Goal: Task Accomplishment & Management: Manage account settings

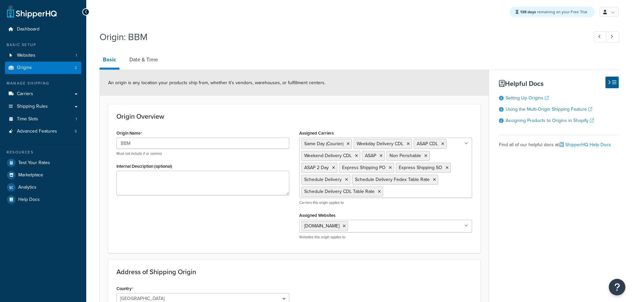
select select "30"
click at [147, 57] on link "Date & Time" at bounding box center [143, 60] width 35 height 16
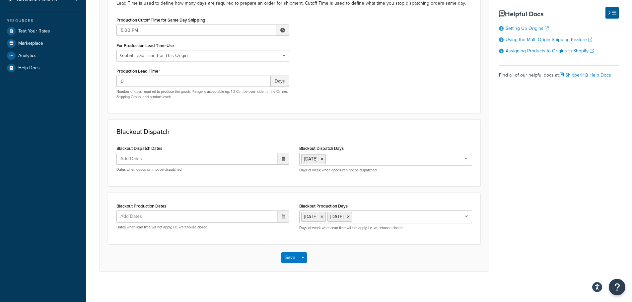
scroll to position [133, 0]
click at [323, 217] on icon at bounding box center [321, 216] width 3 height 4
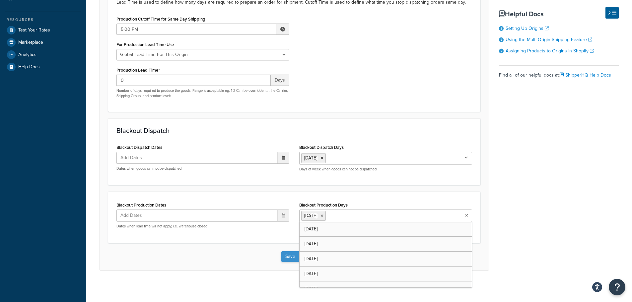
click at [292, 255] on button "Save" at bounding box center [290, 256] width 18 height 11
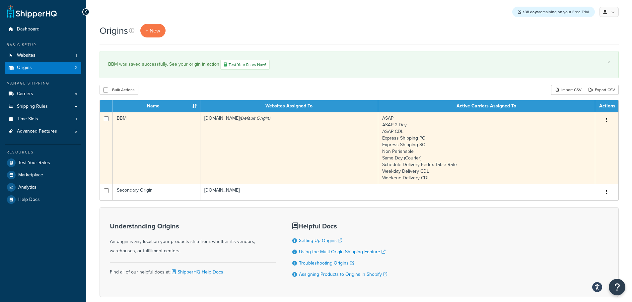
click at [283, 156] on td "bbym-develop-2.myshopify.com (Default Origin)" at bounding box center [289, 148] width 178 height 72
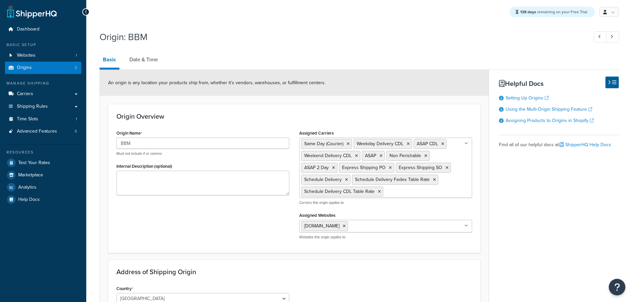
select select "30"
click at [142, 57] on link "Date & Time" at bounding box center [143, 60] width 35 height 16
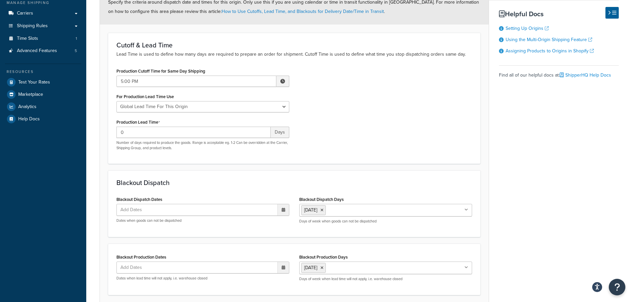
scroll to position [99, 0]
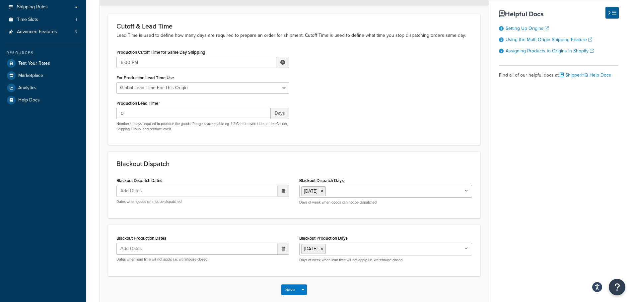
click at [346, 247] on input "Blackout Production Days" at bounding box center [356, 248] width 59 height 7
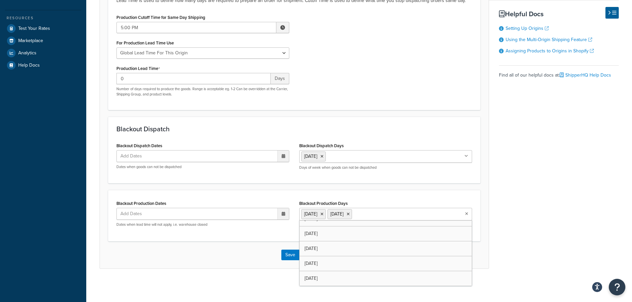
scroll to position [9, 0]
click at [288, 252] on button "Save" at bounding box center [290, 255] width 18 height 11
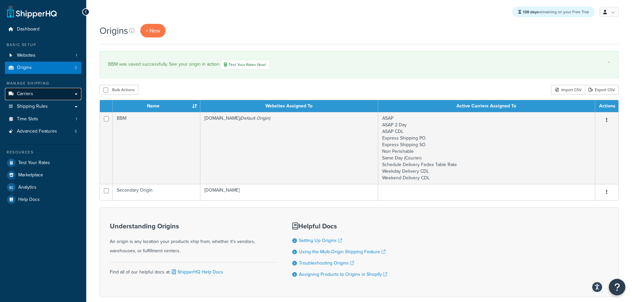
click at [43, 93] on link "Carriers" at bounding box center [43, 94] width 76 height 12
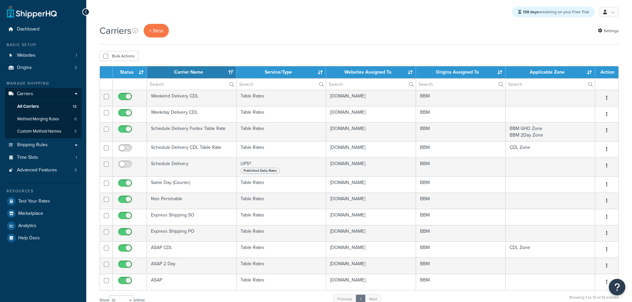
select select "15"
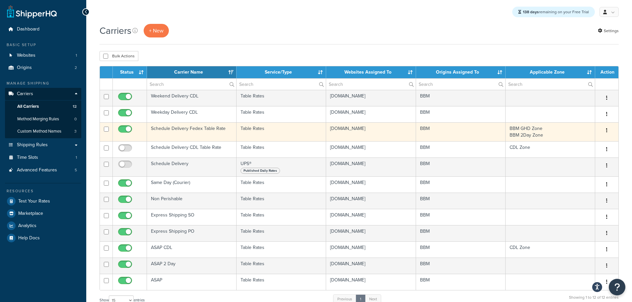
click at [184, 131] on td "Schedule Delivery Fedex Table Rate" at bounding box center [192, 131] width 90 height 19
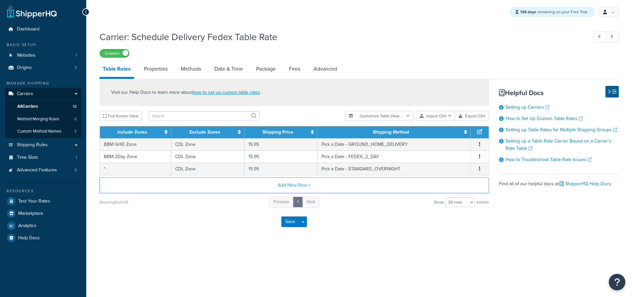
select select "25"
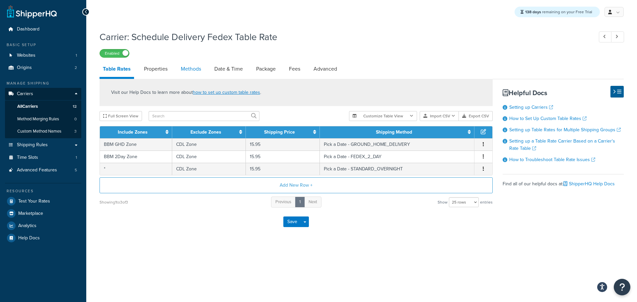
click at [193, 72] on link "Methods" at bounding box center [190, 69] width 27 height 16
select select "25"
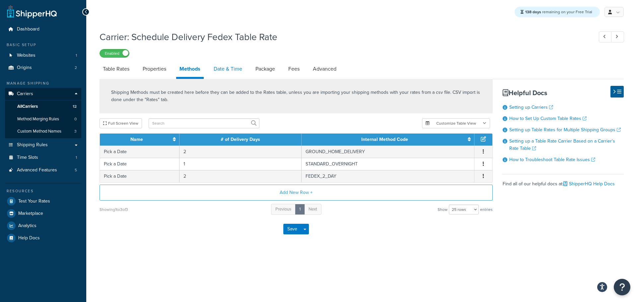
click at [226, 71] on link "Date & Time" at bounding box center [227, 69] width 35 height 16
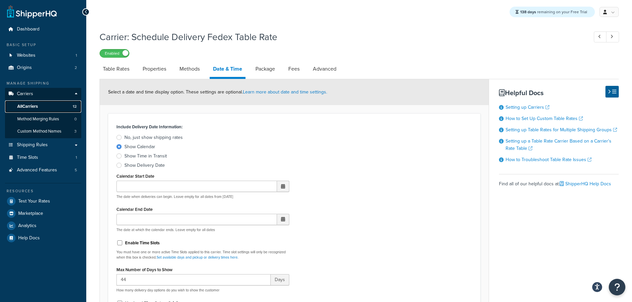
click at [29, 105] on span "All Carriers" at bounding box center [27, 107] width 21 height 6
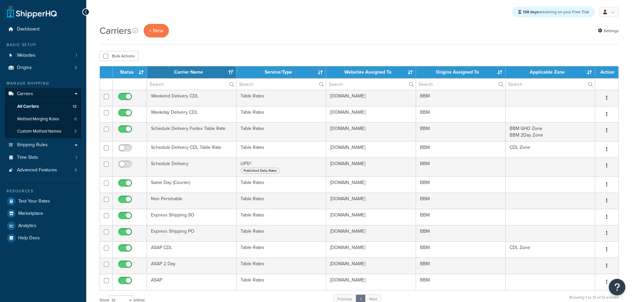
select select "15"
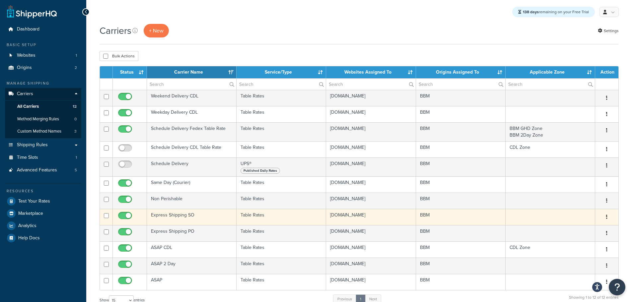
click at [178, 215] on td "Express Shipping SO" at bounding box center [192, 217] width 90 height 16
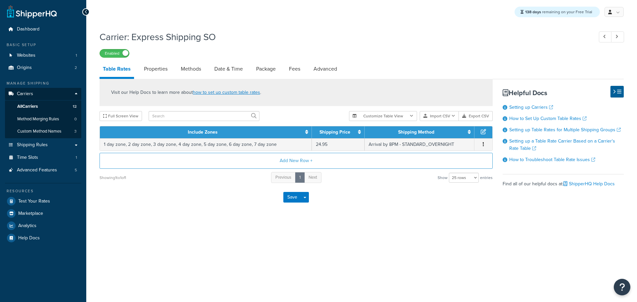
select select "25"
click at [197, 70] on link "Methods" at bounding box center [190, 69] width 27 height 16
select select "25"
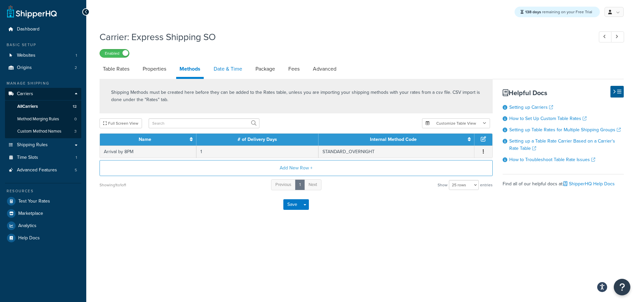
click at [223, 71] on link "Date & Time" at bounding box center [227, 69] width 35 height 16
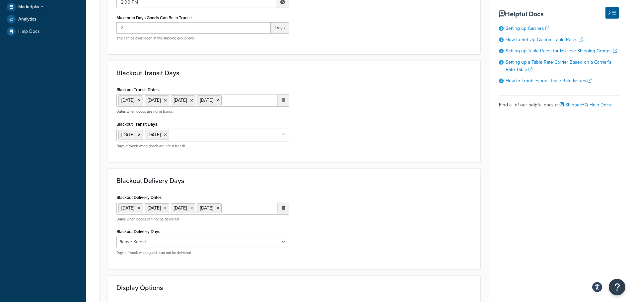
scroll to position [207, 0]
click at [169, 138] on li "[DATE]" at bounding box center [157, 134] width 25 height 10
click at [167, 135] on icon at bounding box center [165, 134] width 3 height 4
click at [141, 135] on icon at bounding box center [139, 134] width 3 height 4
click at [373, 142] on div "Blackout Transit Dates 1 Sep 2025 27 Nov 2025 25 Dec 2025 1 Jan 2026 ‹ January …" at bounding box center [293, 118] width 365 height 68
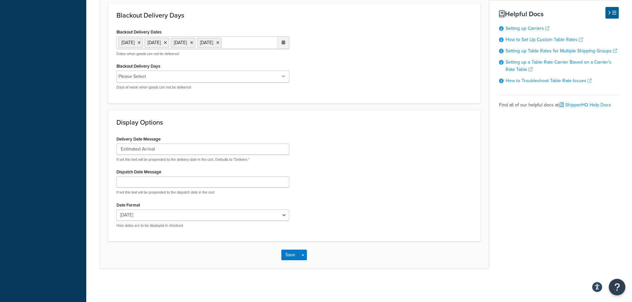
scroll to position [372, 0]
click at [291, 254] on button "Save" at bounding box center [290, 255] width 18 height 11
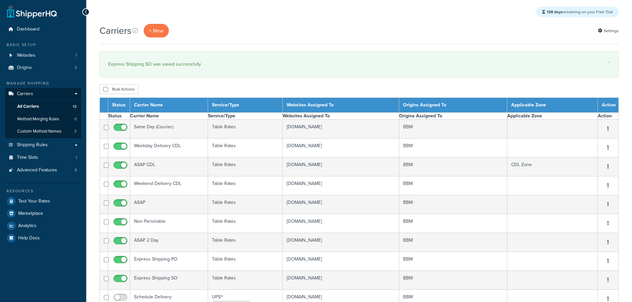
select select "15"
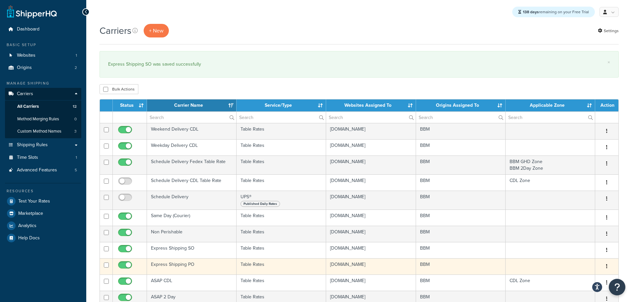
click at [174, 265] on td "Express Shipping PO" at bounding box center [192, 266] width 90 height 16
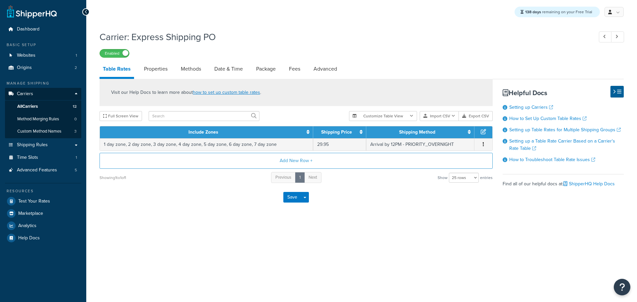
select select "25"
click at [197, 70] on link "Methods" at bounding box center [190, 69] width 27 height 16
select select "25"
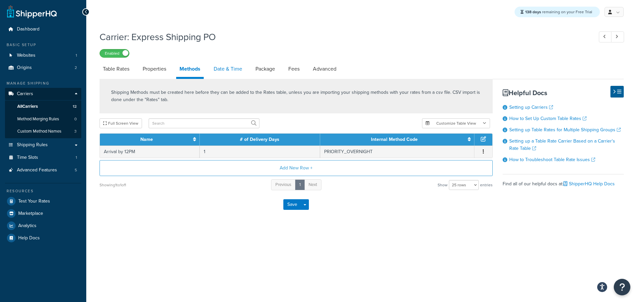
click at [223, 69] on link "Date & Time" at bounding box center [227, 69] width 35 height 16
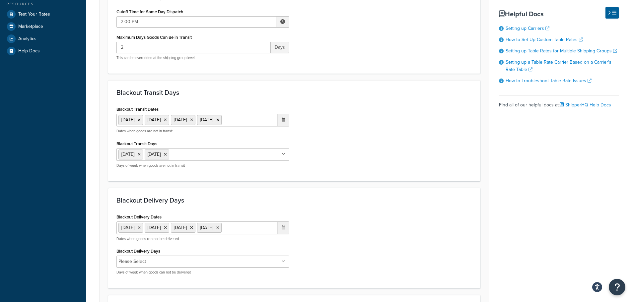
scroll to position [199, 0]
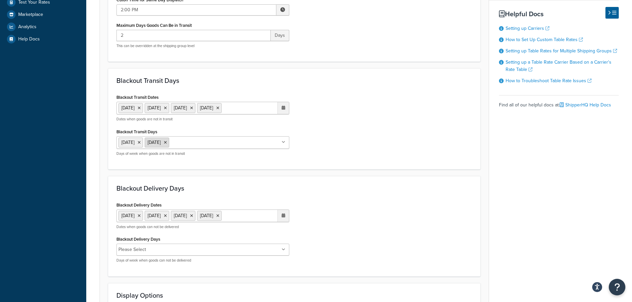
click at [141, 144] on icon at bounding box center [139, 143] width 3 height 4
click at [346, 193] on div "Blackout Delivery Days Blackout Delivery Dates [DATE] [DATE] [DATE] [DATE] ‹ [D…" at bounding box center [294, 225] width 372 height 100
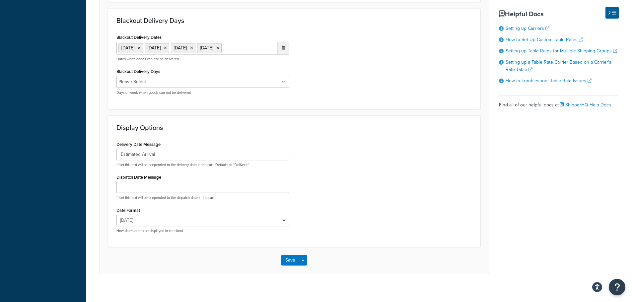
scroll to position [372, 0]
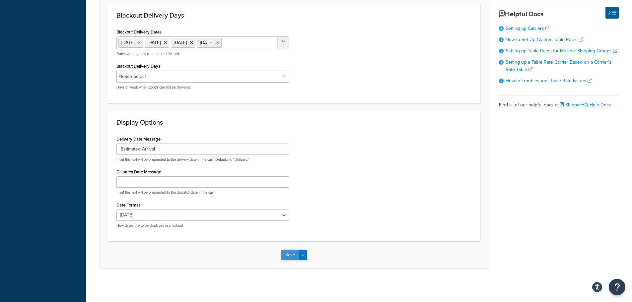
click at [288, 252] on button "Save" at bounding box center [290, 255] width 18 height 11
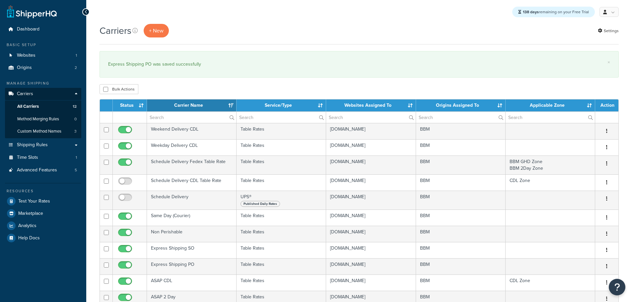
select select "15"
